Goal: Complete application form

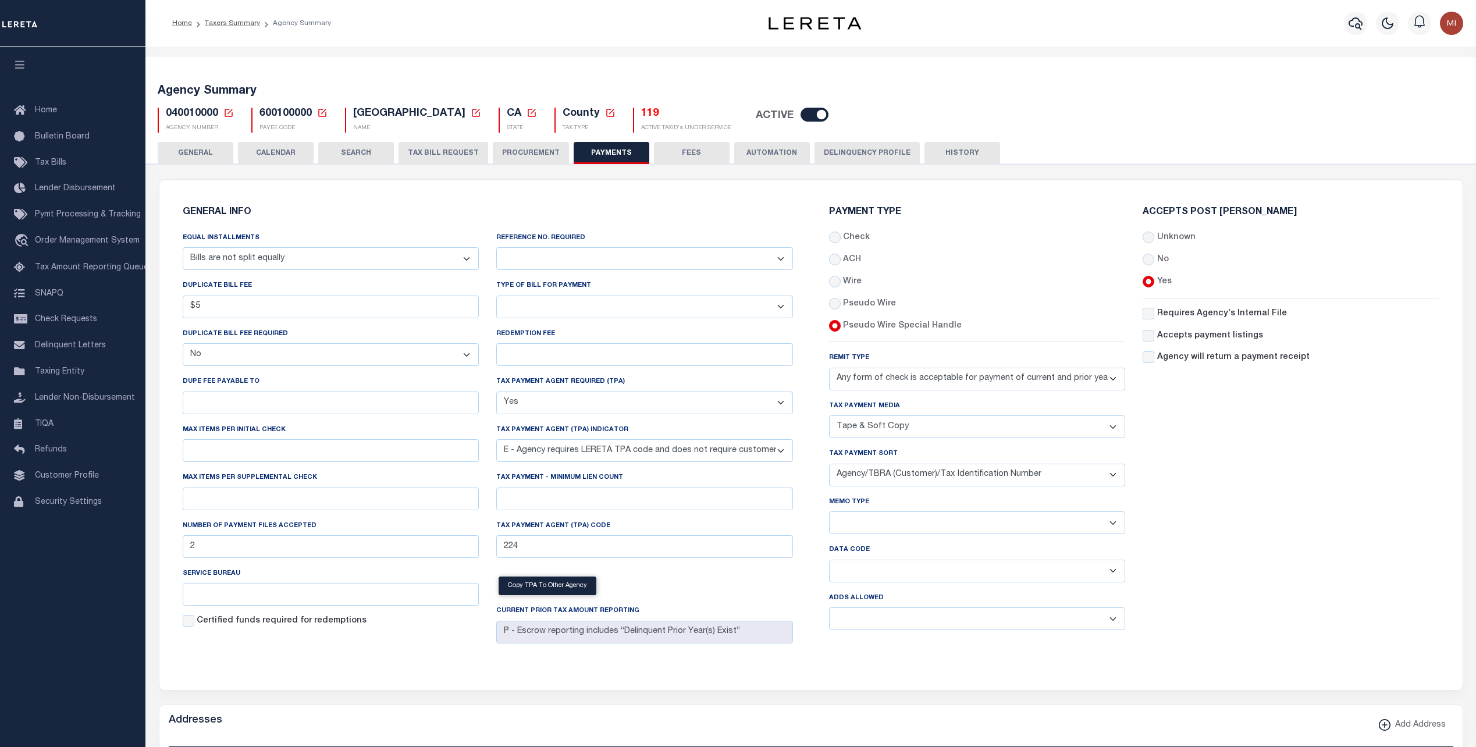
select select "68"
select select "false"
select select "true"
select select "5"
select select "70"
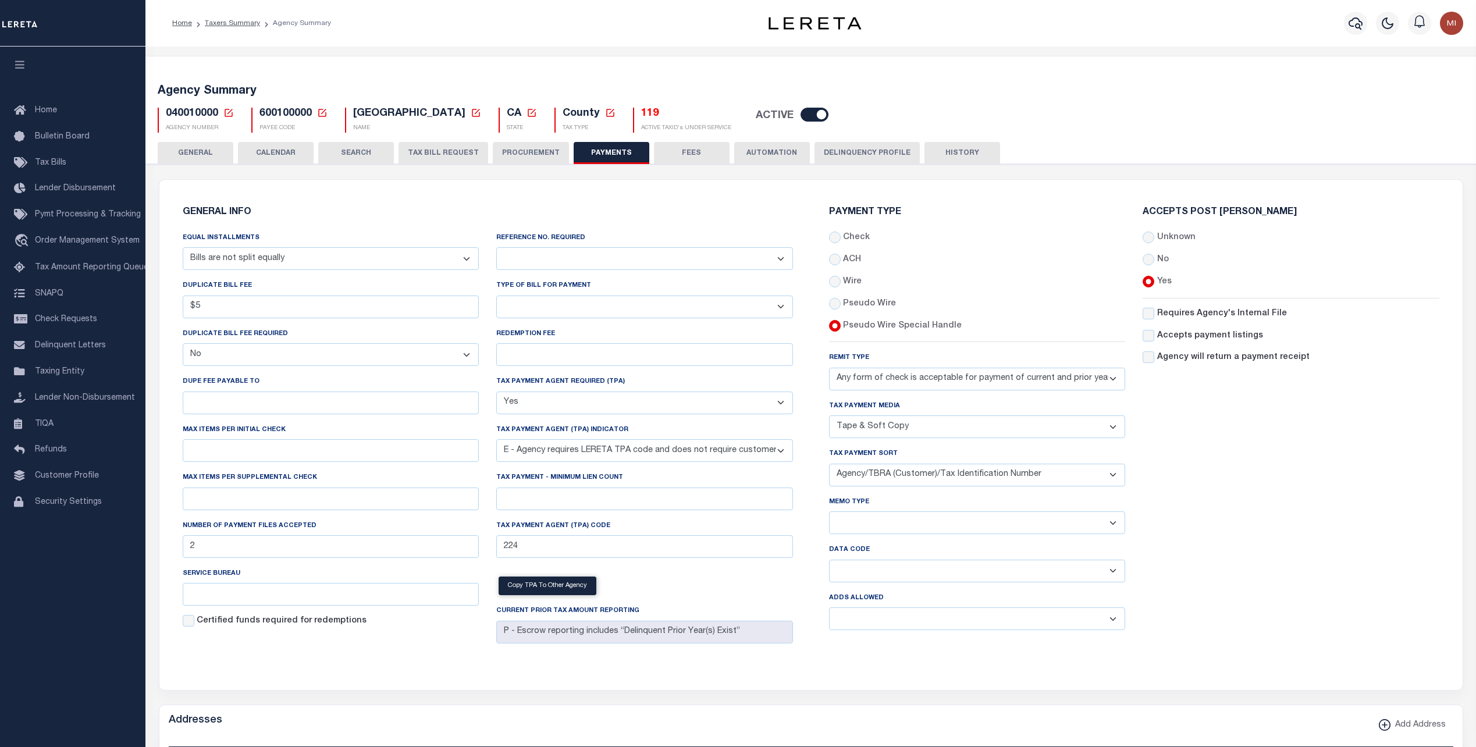
select select "44"
select select "50"
click at [459, 152] on button "TAX BILL REQUEST" at bounding box center [443, 153] width 90 height 22
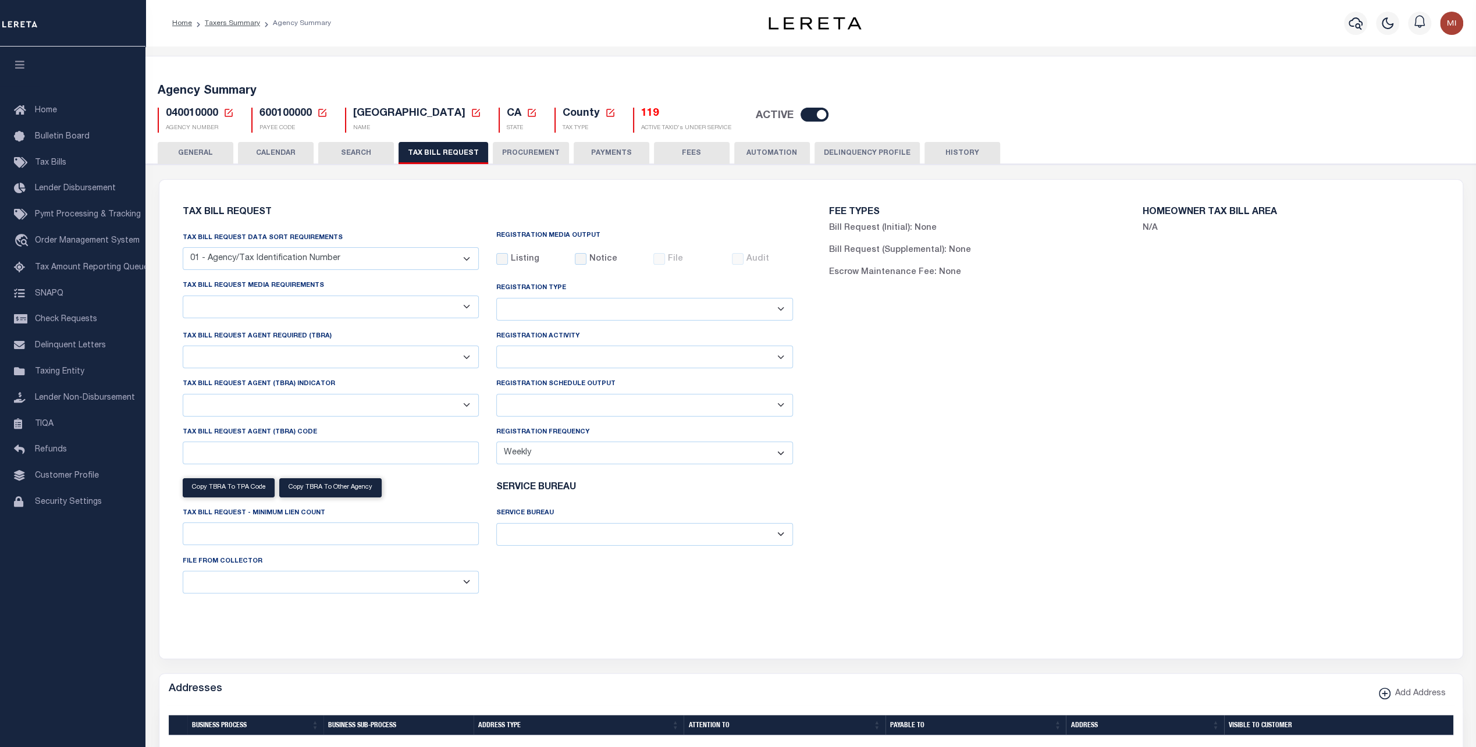
checkbox input "false"
select select "22"
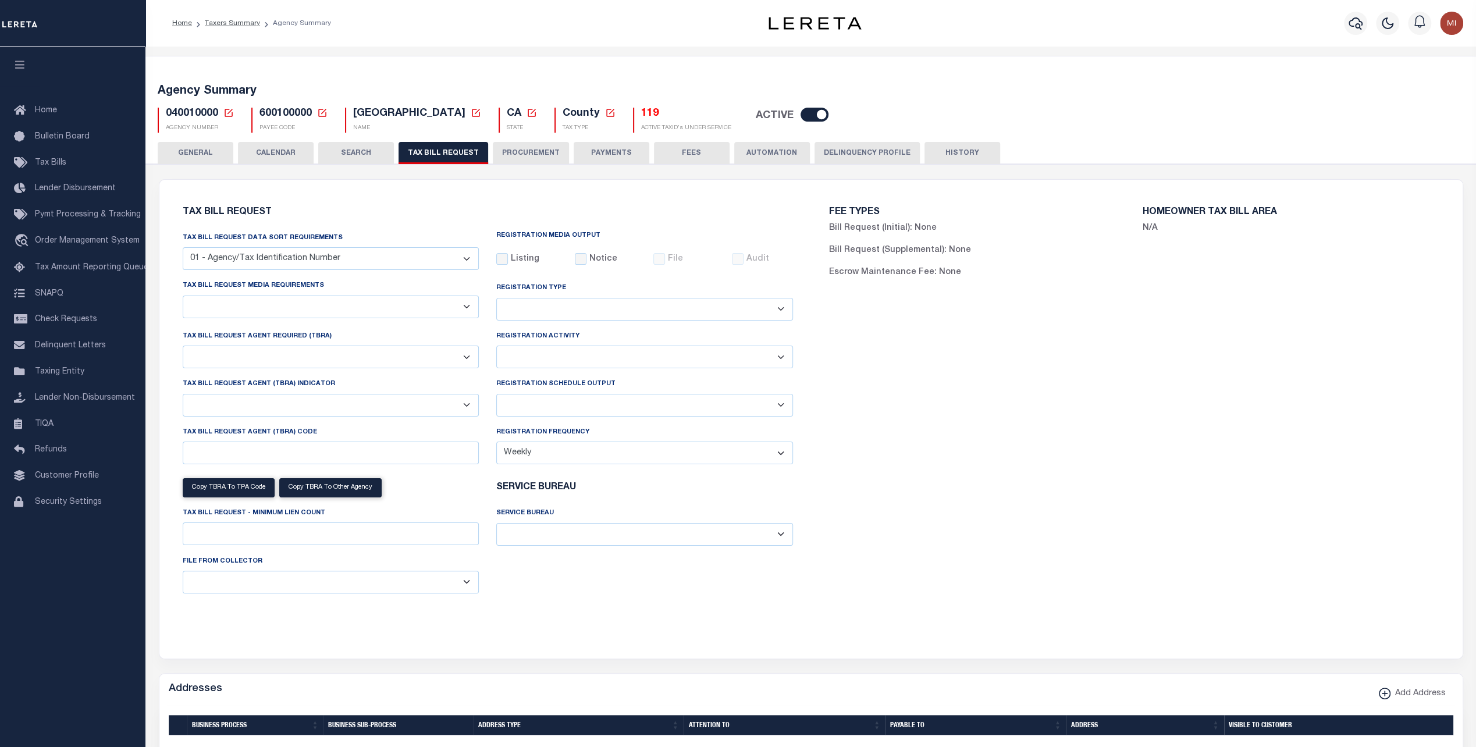
select select "true"
select select "13"
type input "225"
select select
